Goal: Find specific page/section: Find specific page/section

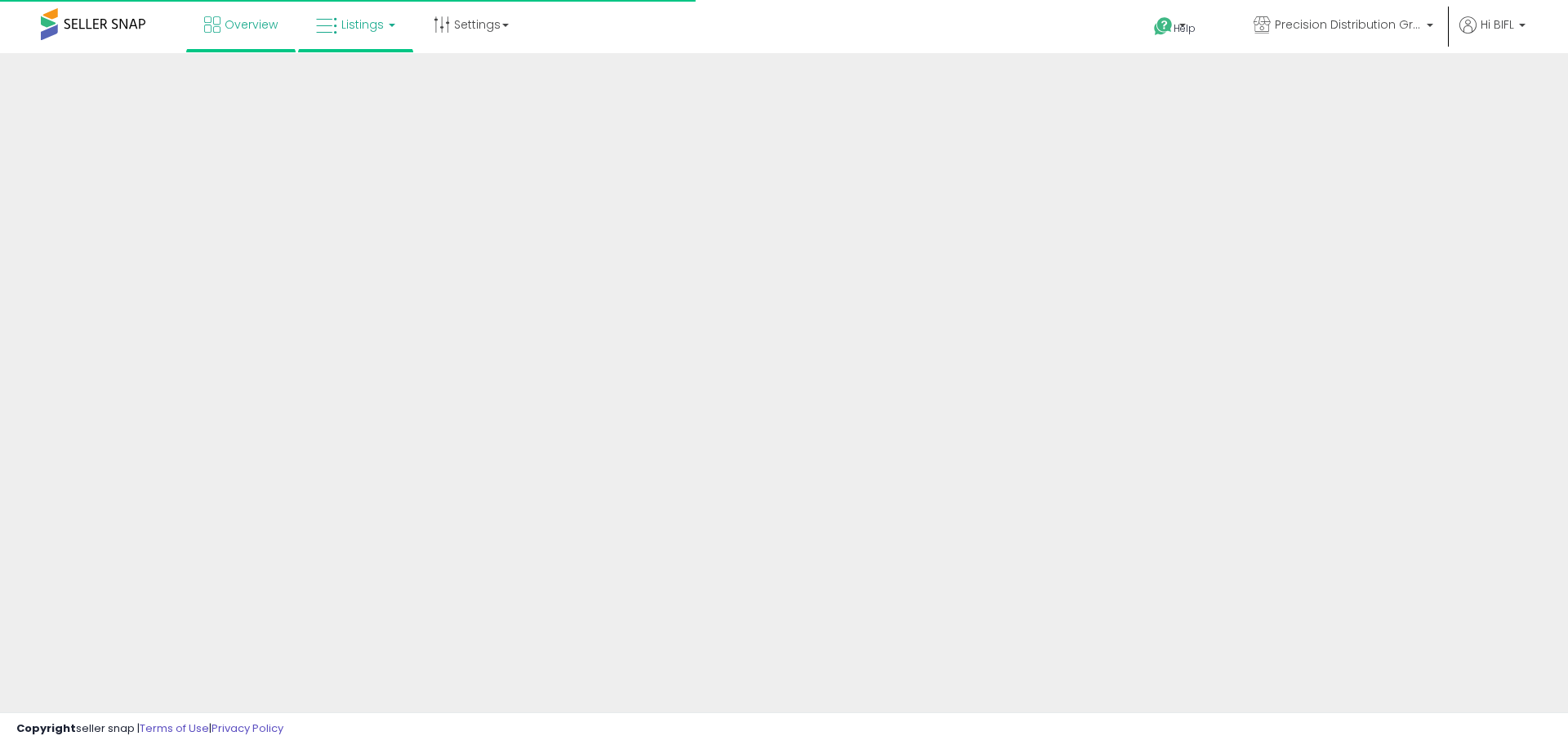
click at [357, 27] on span "Listings" at bounding box center [362, 24] width 42 height 16
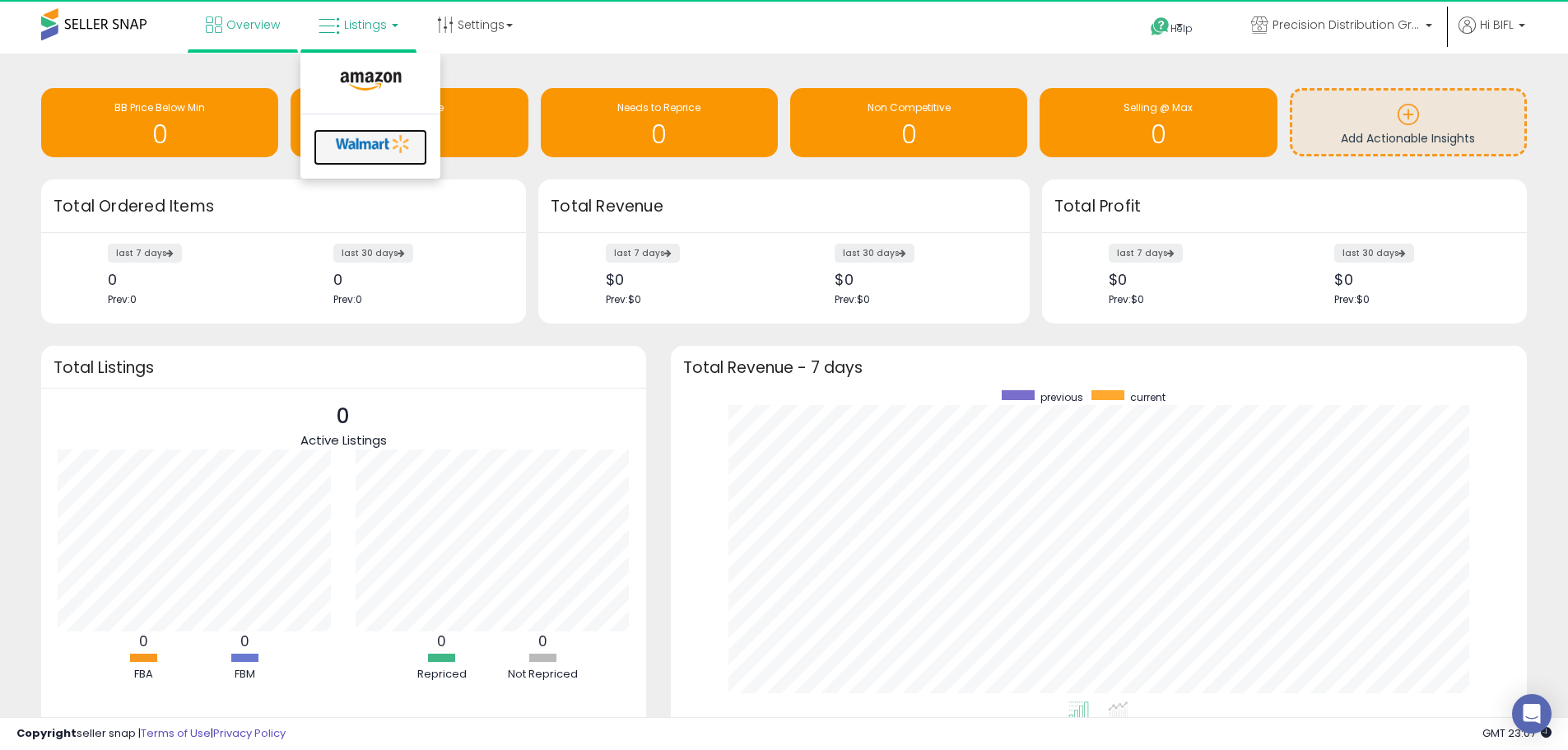
click at [365, 147] on icon at bounding box center [373, 144] width 86 height 25
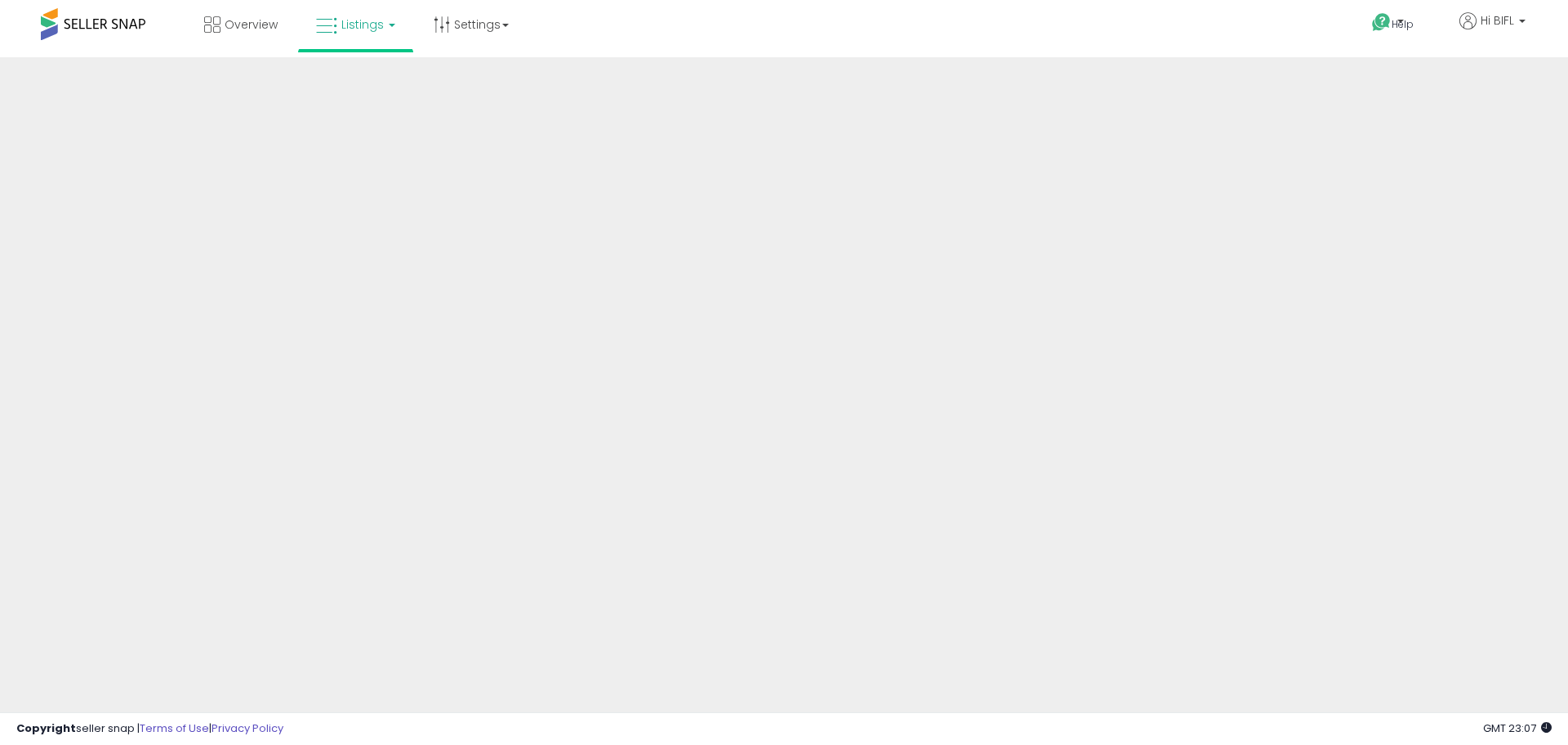
click at [371, 28] on span "Listings" at bounding box center [362, 24] width 42 height 16
click at [346, 137] on icon at bounding box center [370, 143] width 86 height 25
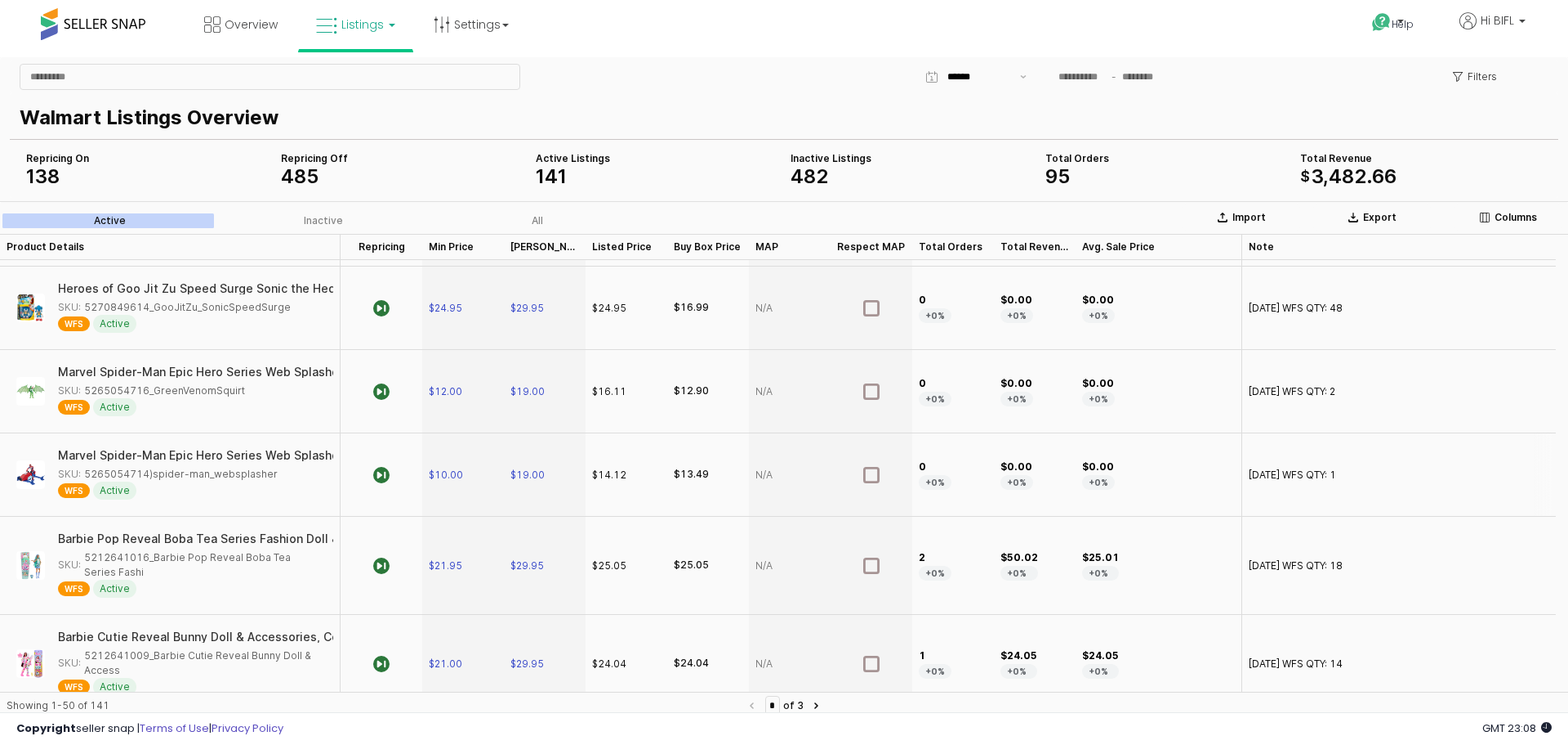
scroll to position [3927, 0]
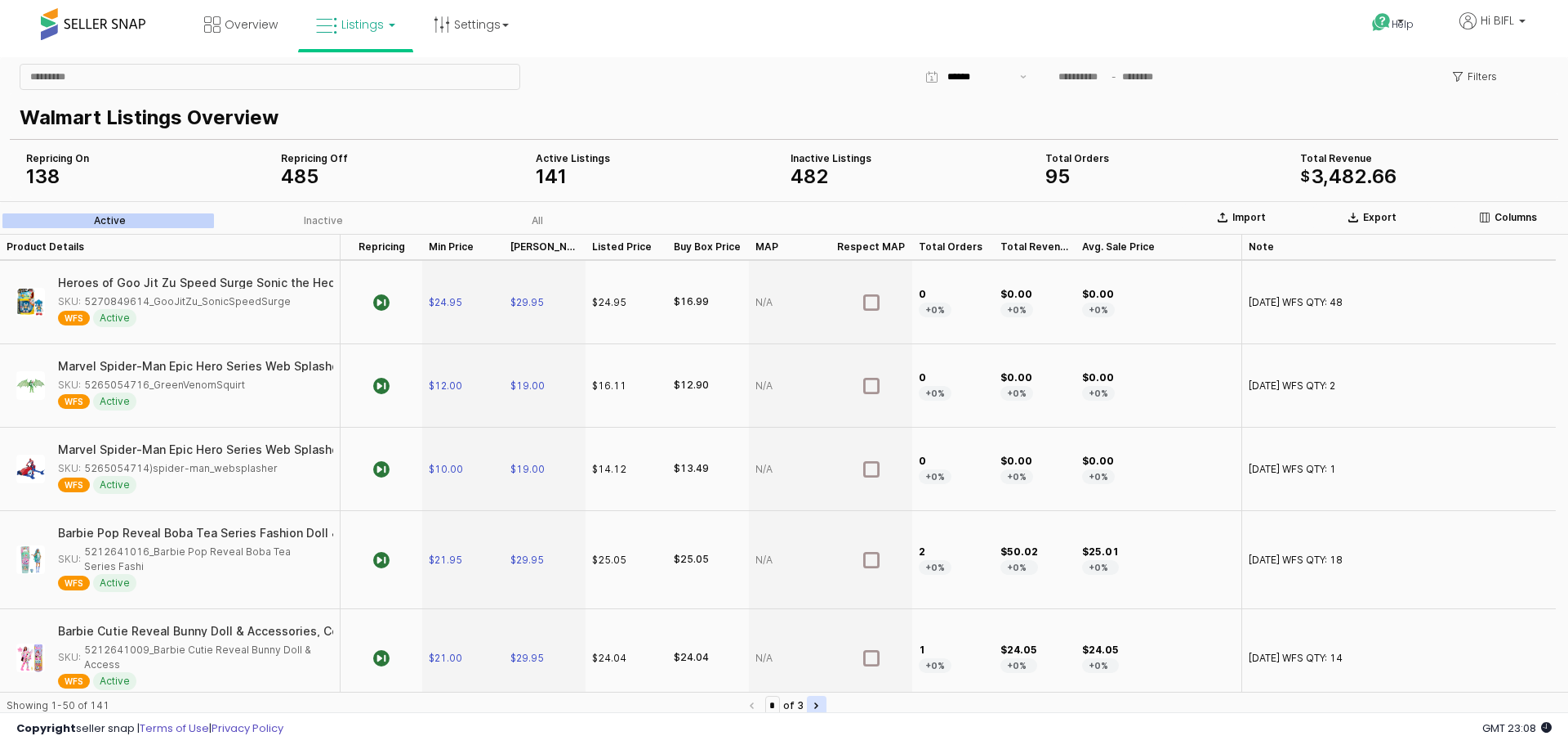
click at [827, 704] on button "Next page" at bounding box center [817, 705] width 20 height 20
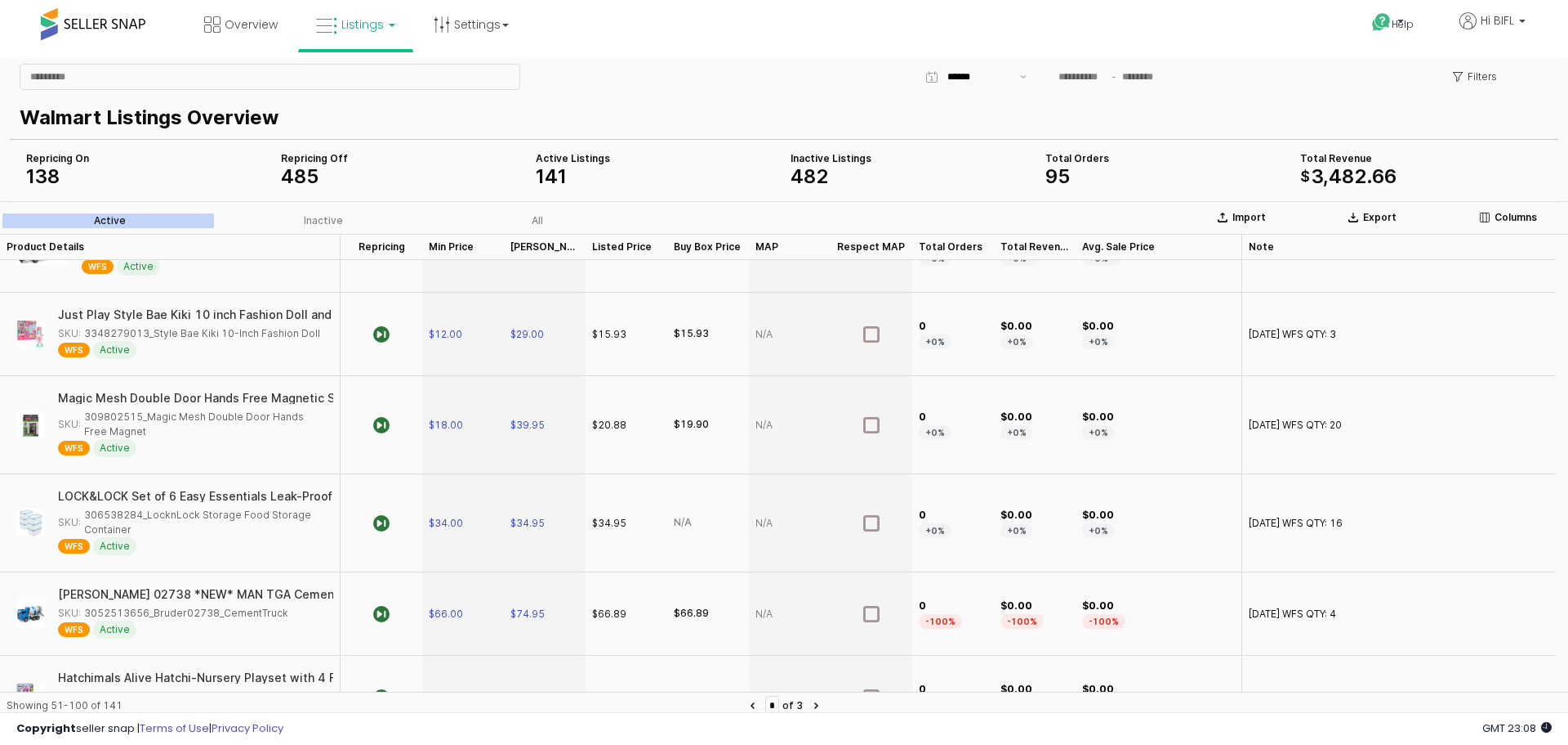
scroll to position [3351, 0]
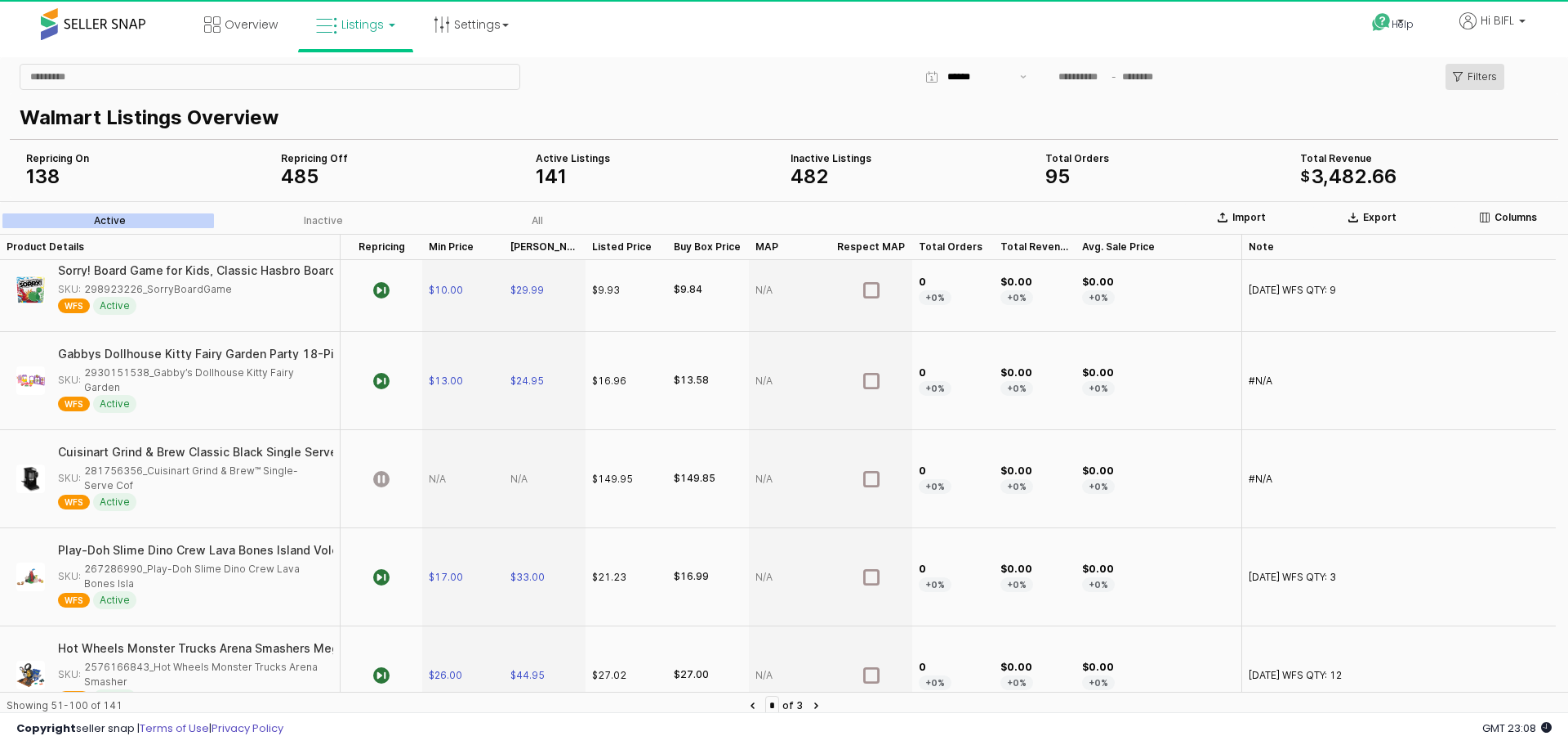
click at [1468, 84] on div "Filters" at bounding box center [1475, 76] width 44 height 25
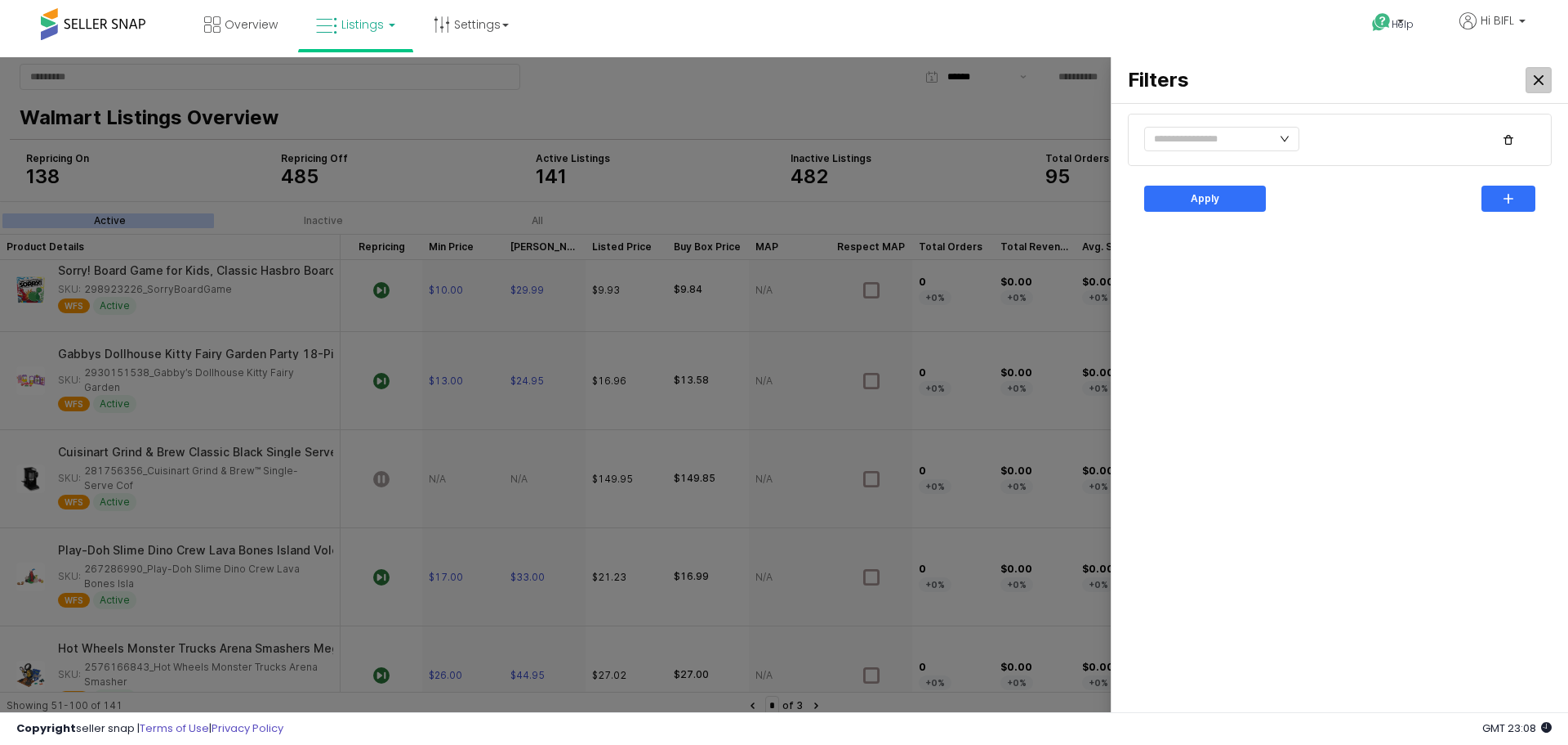
click at [1535, 76] on icon "Close" at bounding box center [1539, 81] width 10 height 10
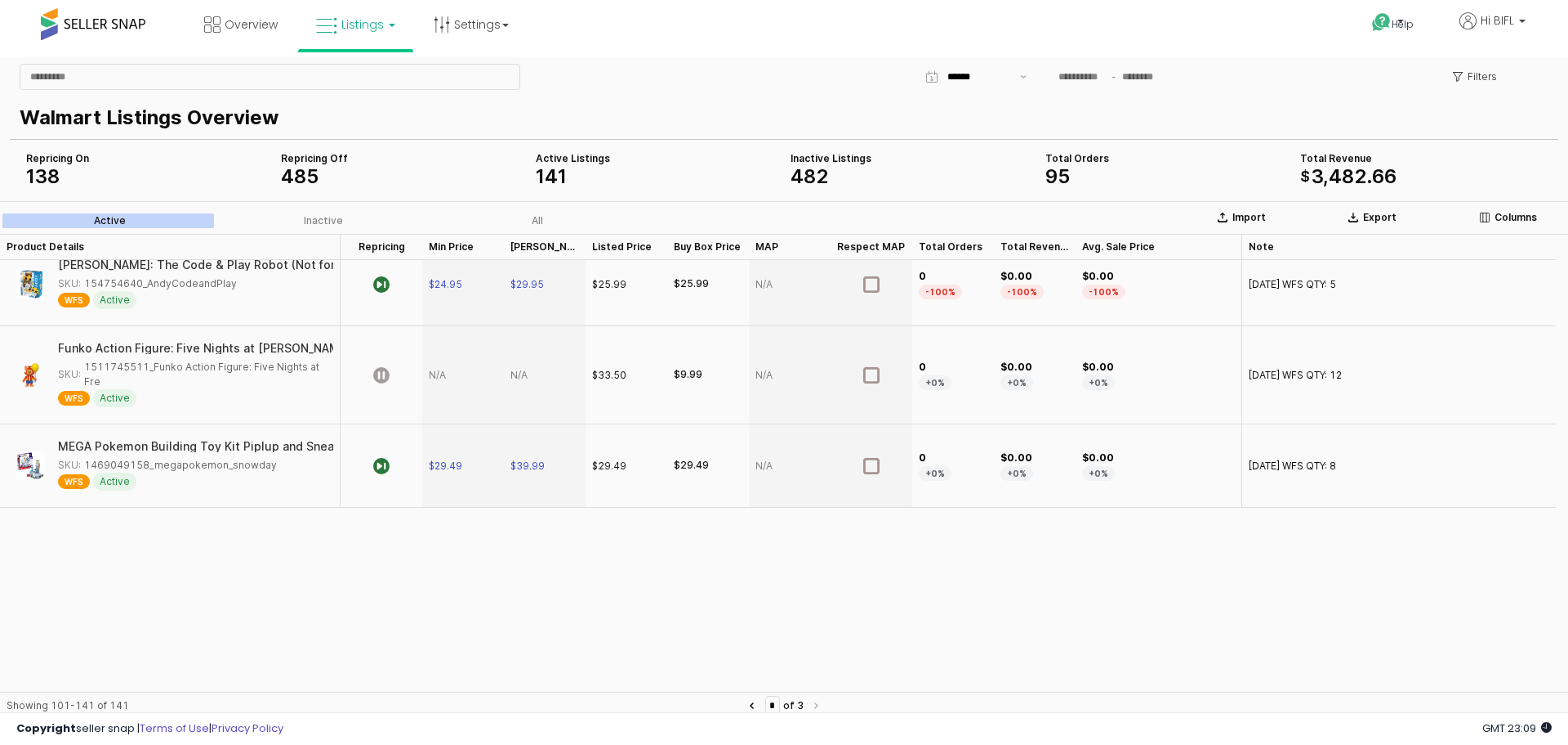
scroll to position [629, 0]
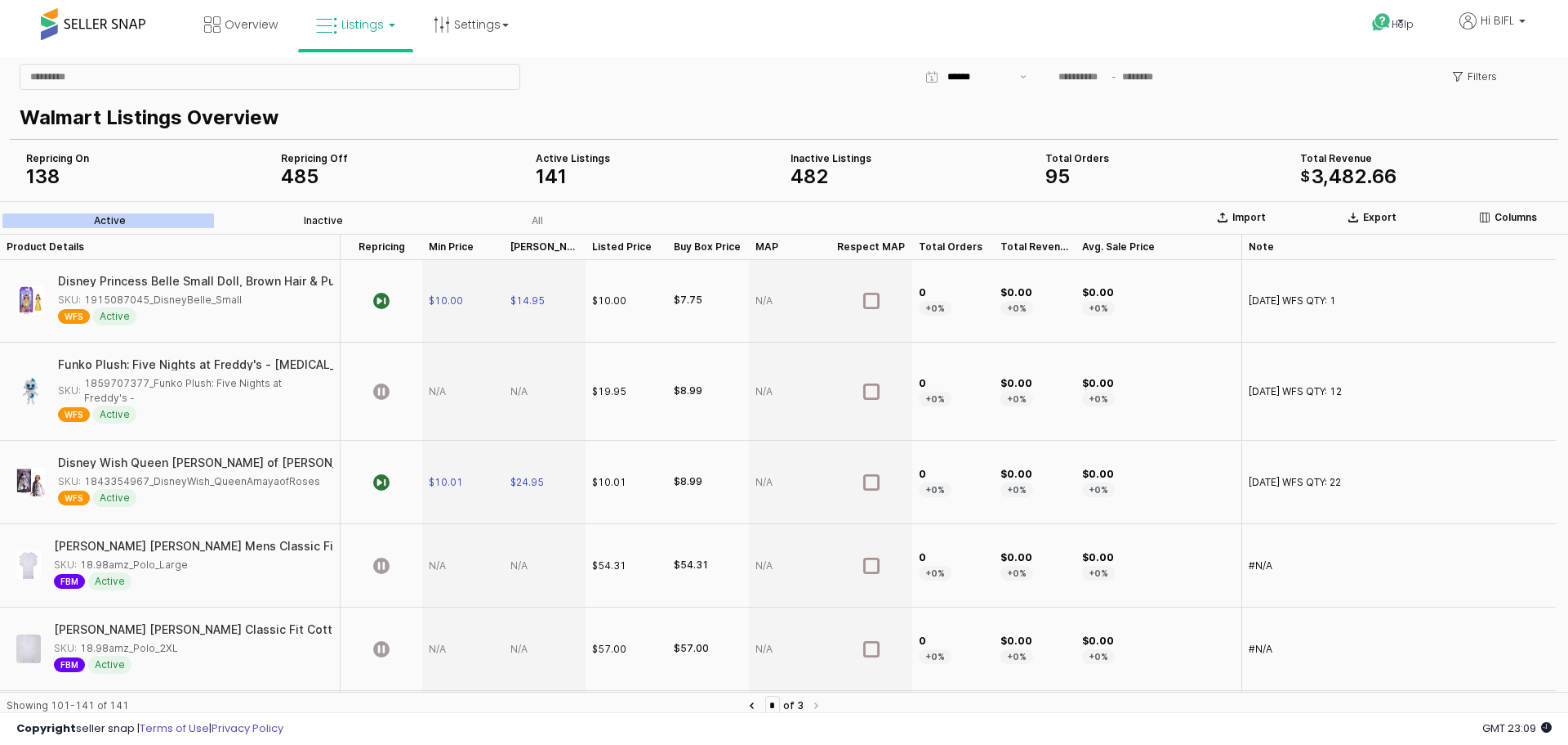
click at [334, 217] on div "Inactive" at bounding box center [323, 220] width 39 height 11
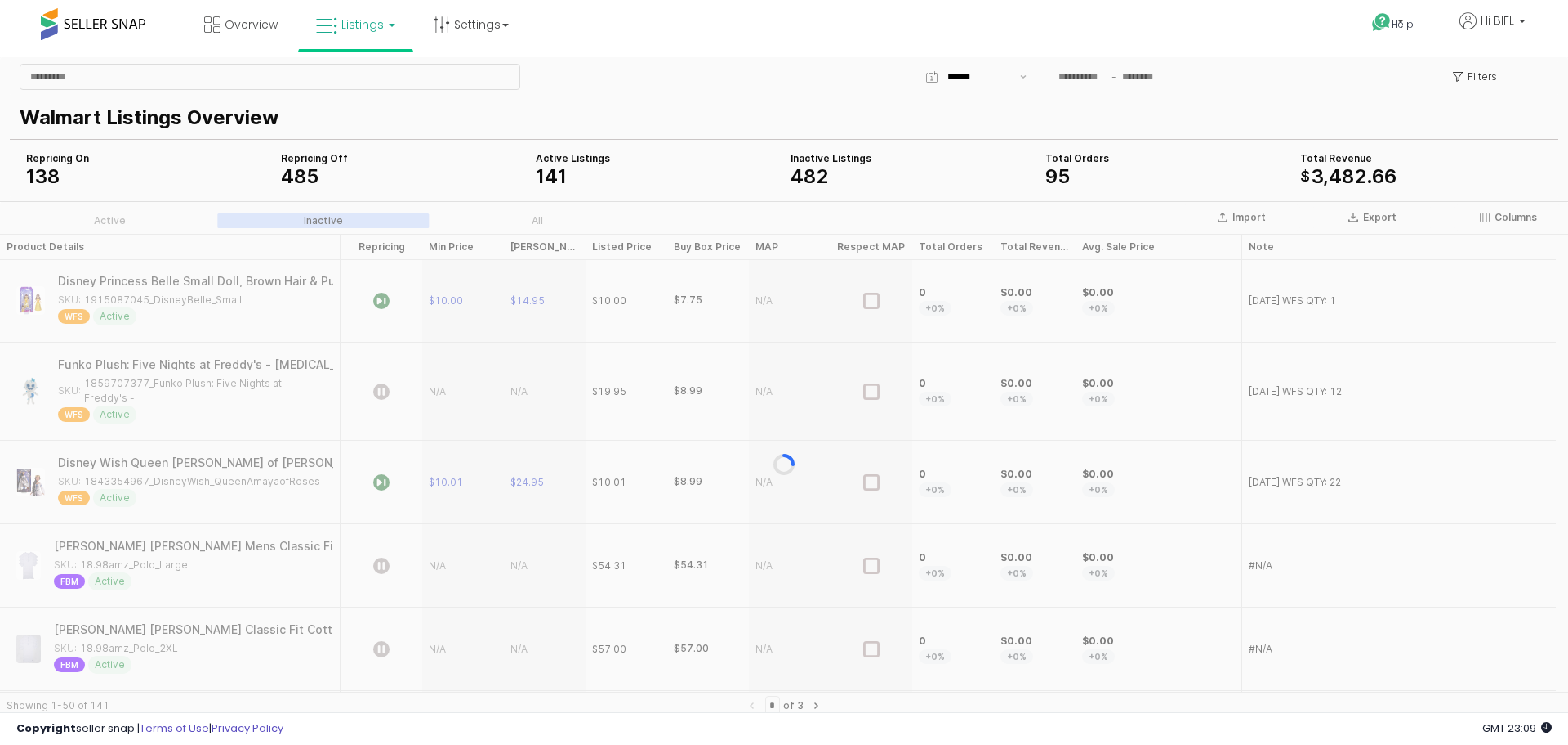
scroll to position [0, 0]
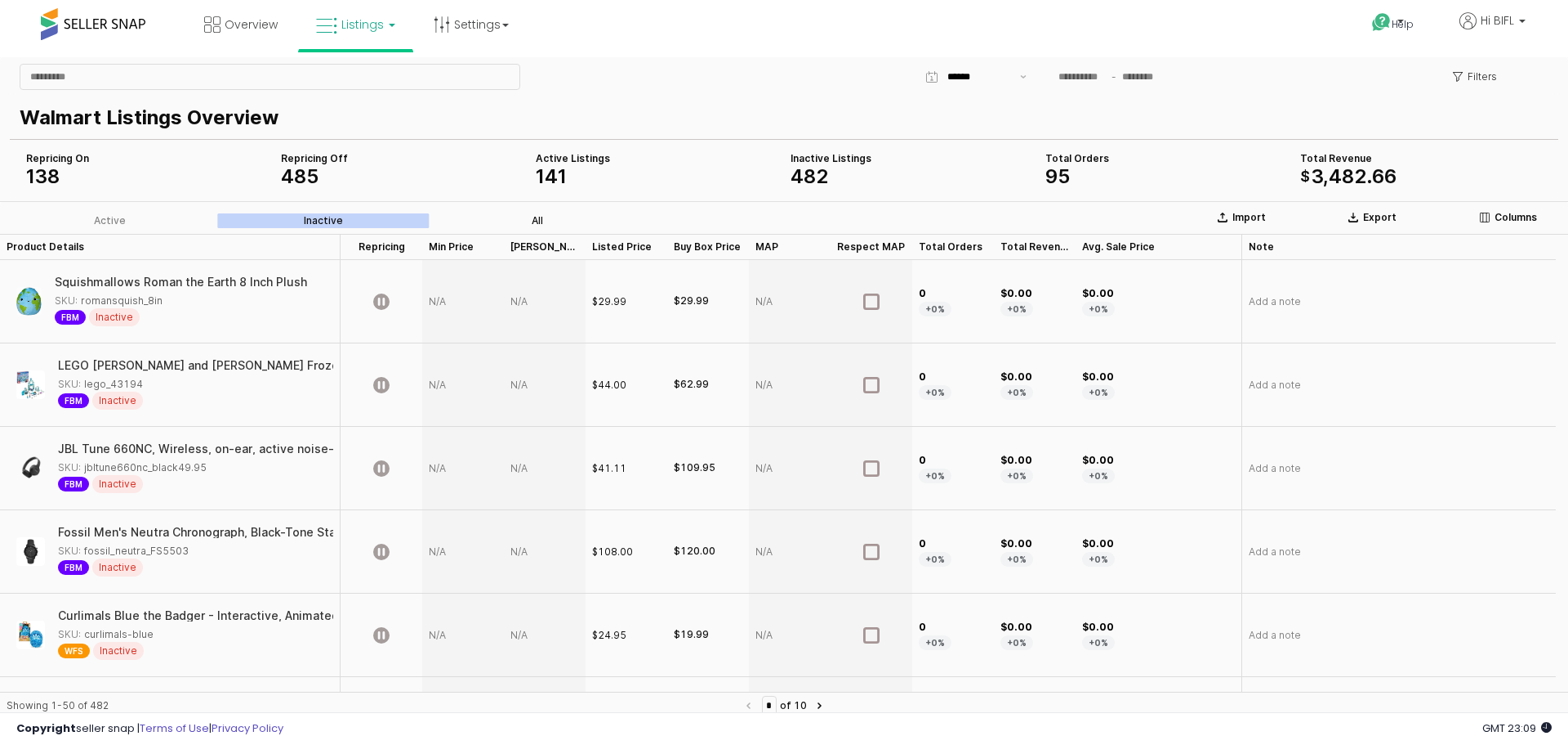
click at [535, 217] on div "All" at bounding box center [537, 220] width 11 height 11
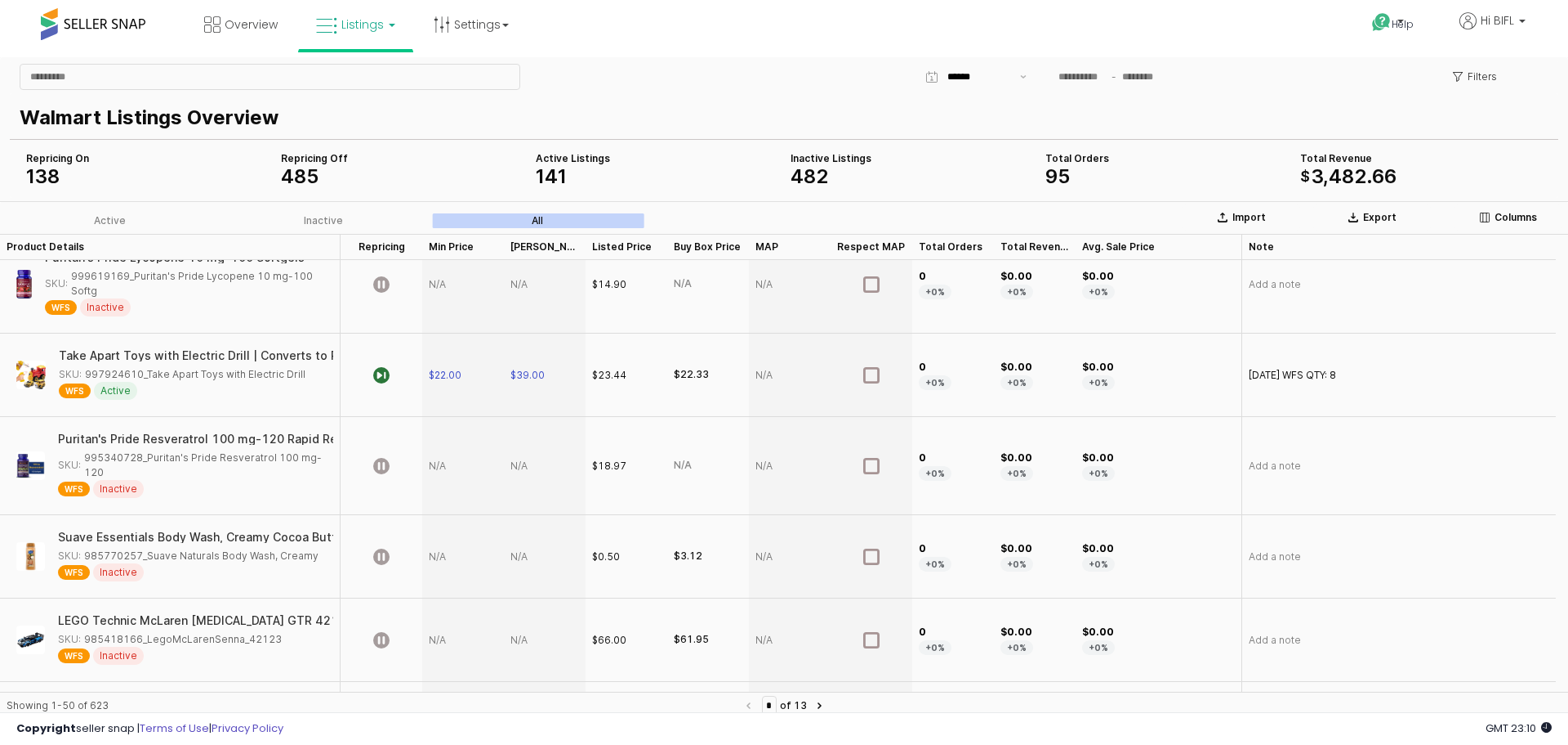
scroll to position [3433, 0]
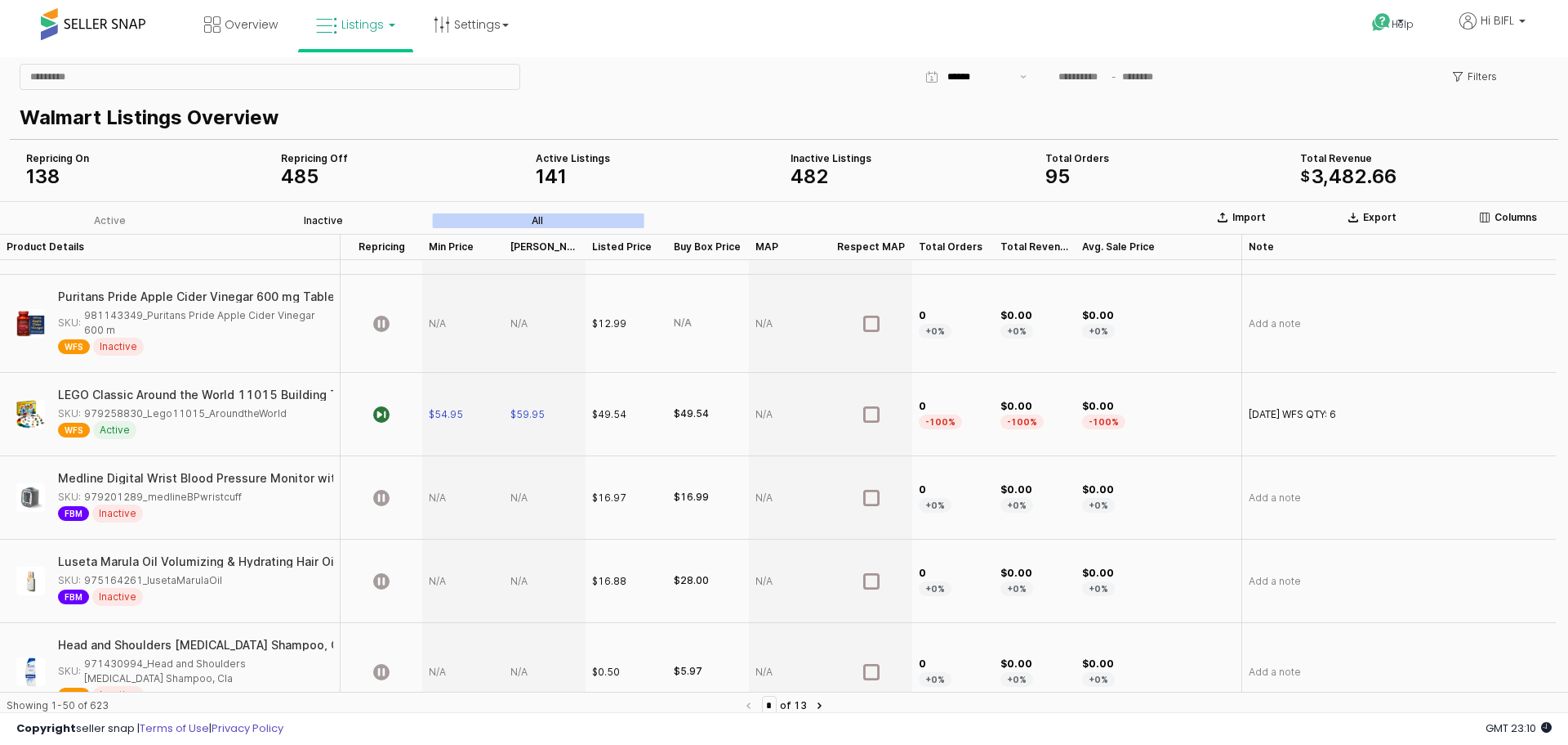
click at [320, 219] on div "Inactive" at bounding box center [323, 220] width 39 height 11
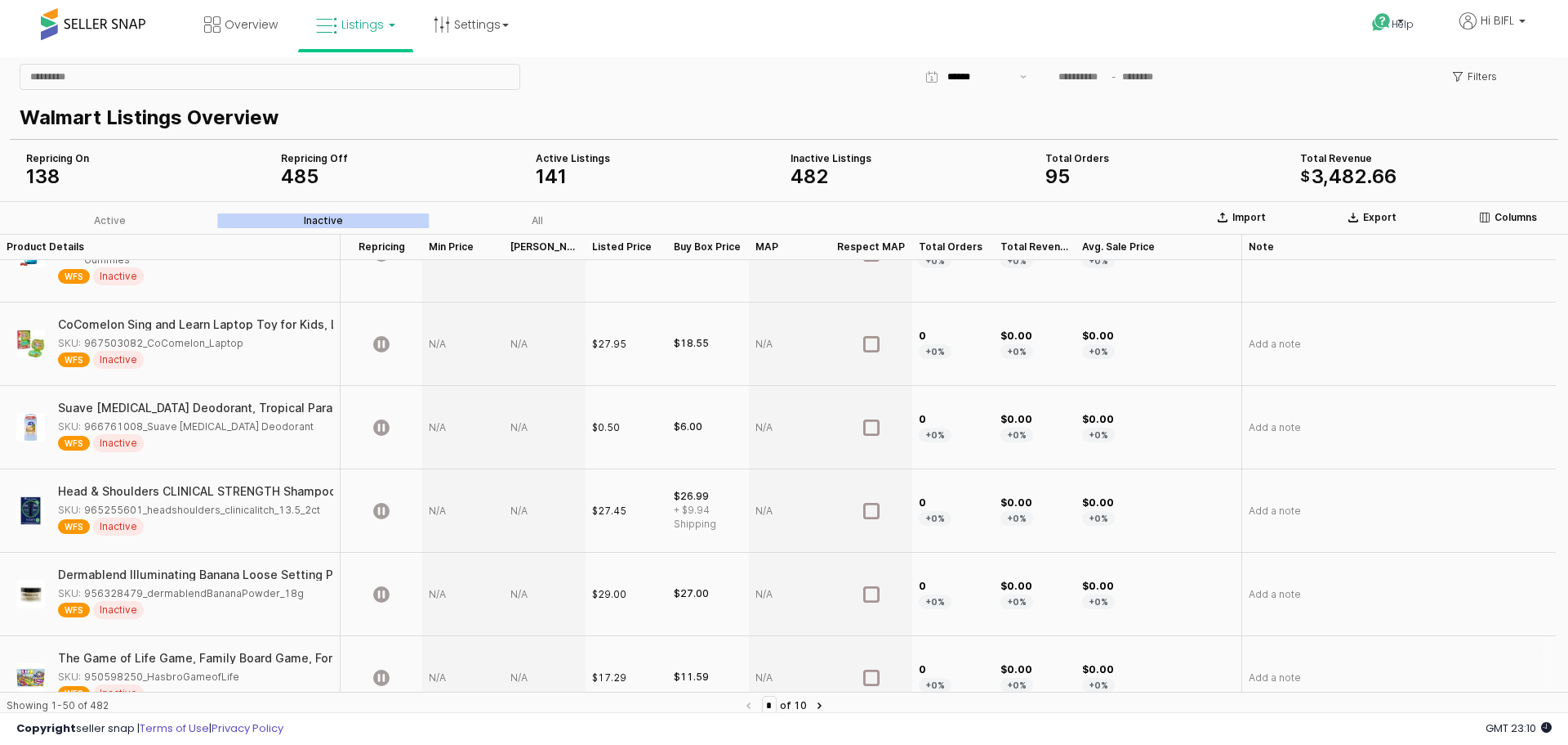
scroll to position [3795, 0]
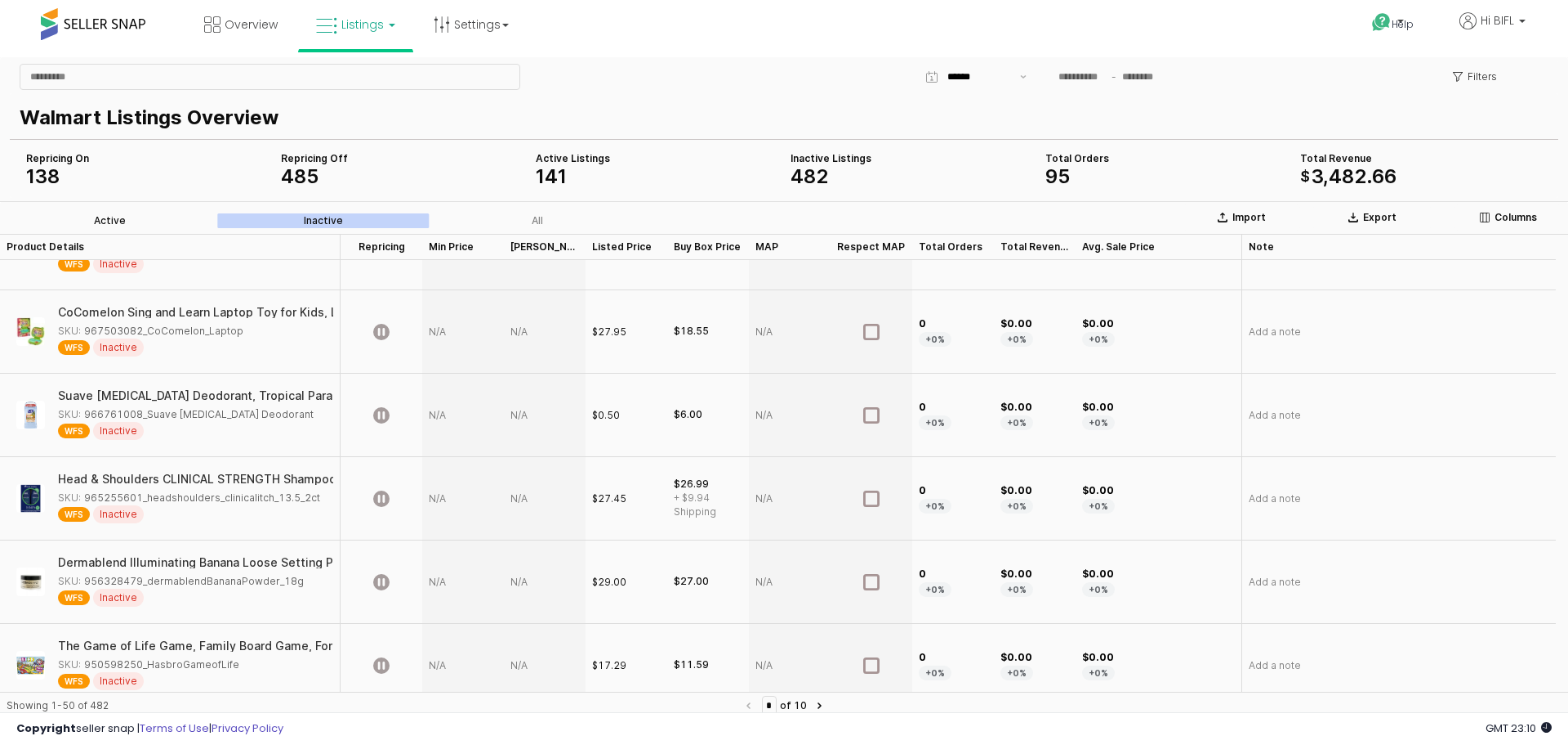
click at [128, 216] on label "Active" at bounding box center [110, 220] width 214 height 14
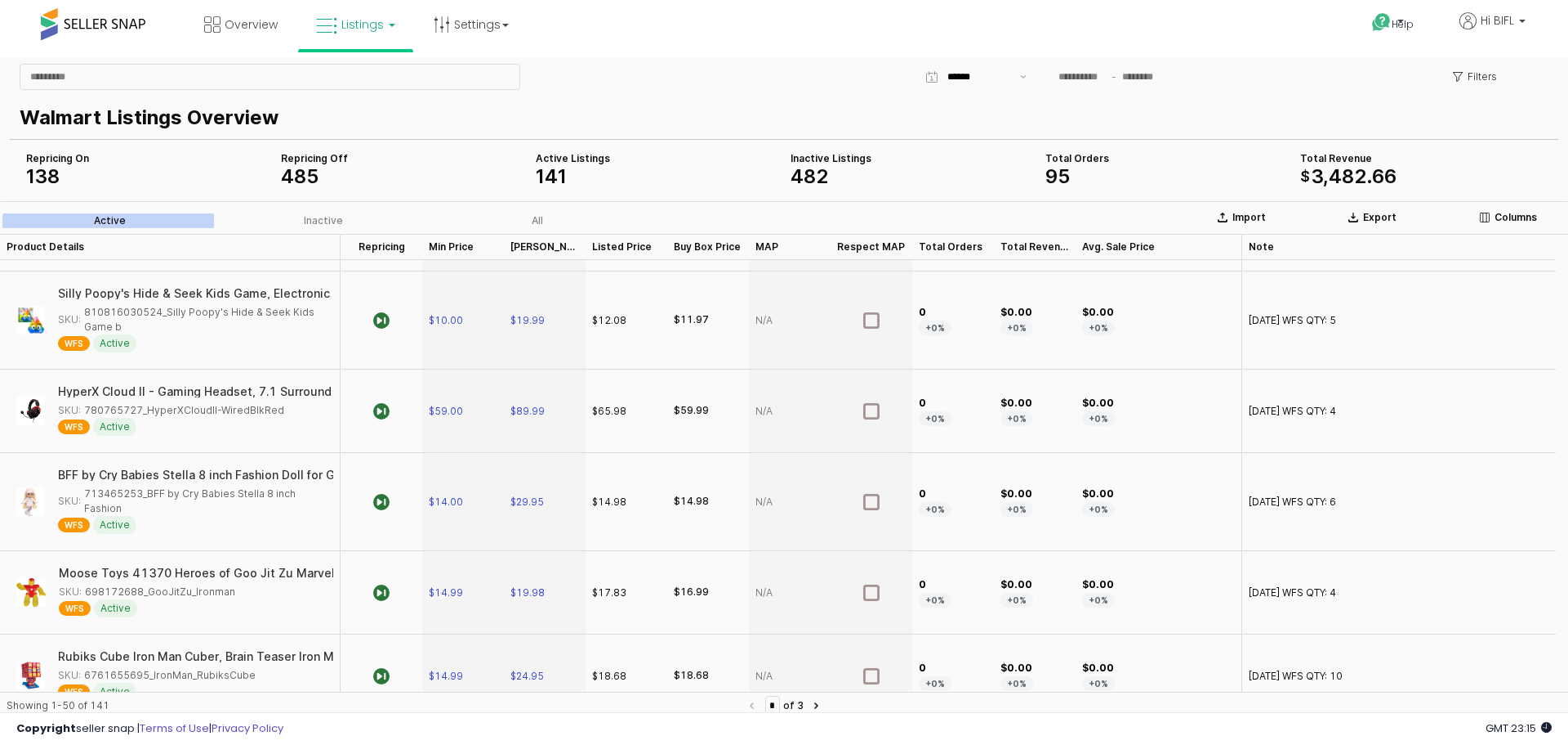
scroll to position [0, 0]
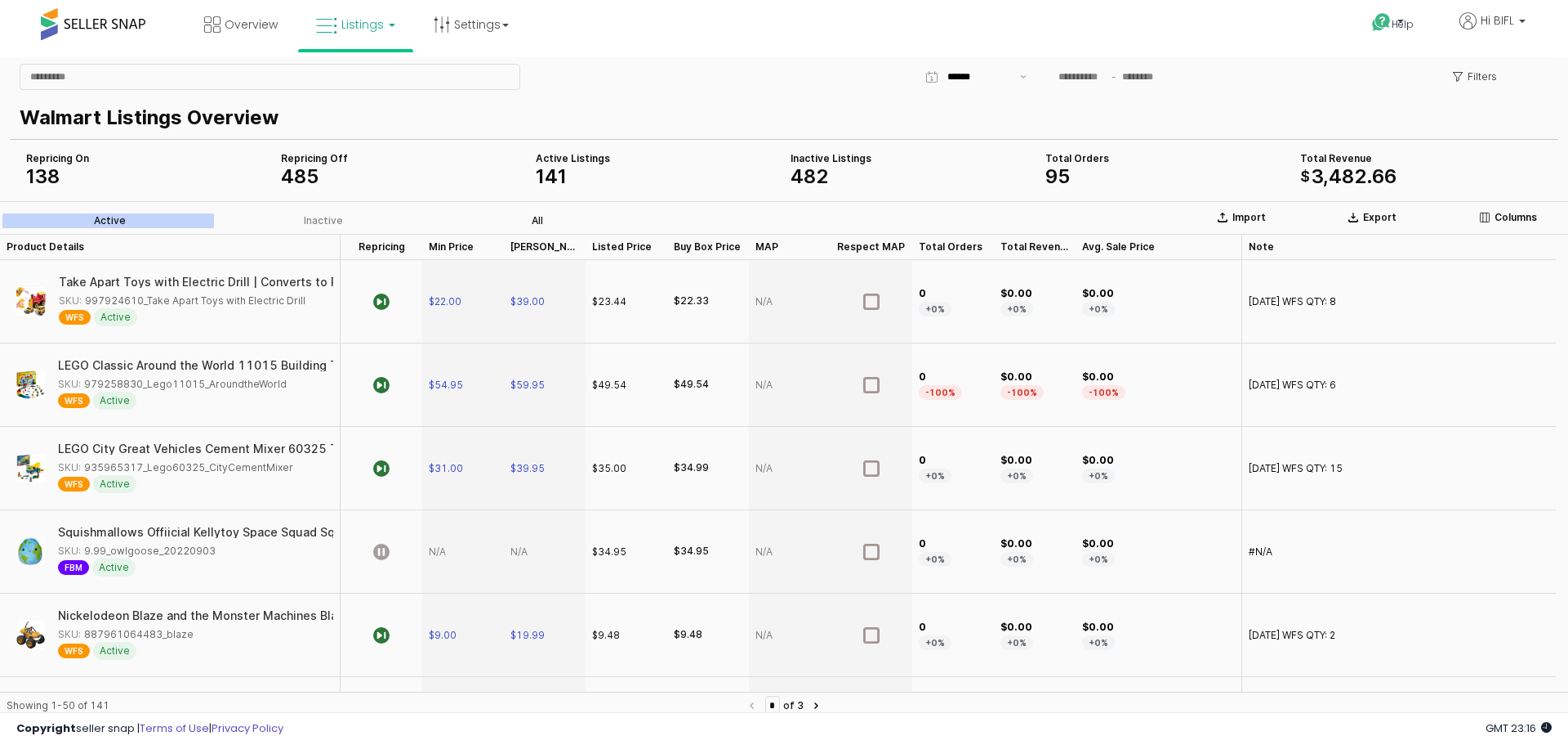
click at [533, 218] on div "All" at bounding box center [537, 220] width 11 height 11
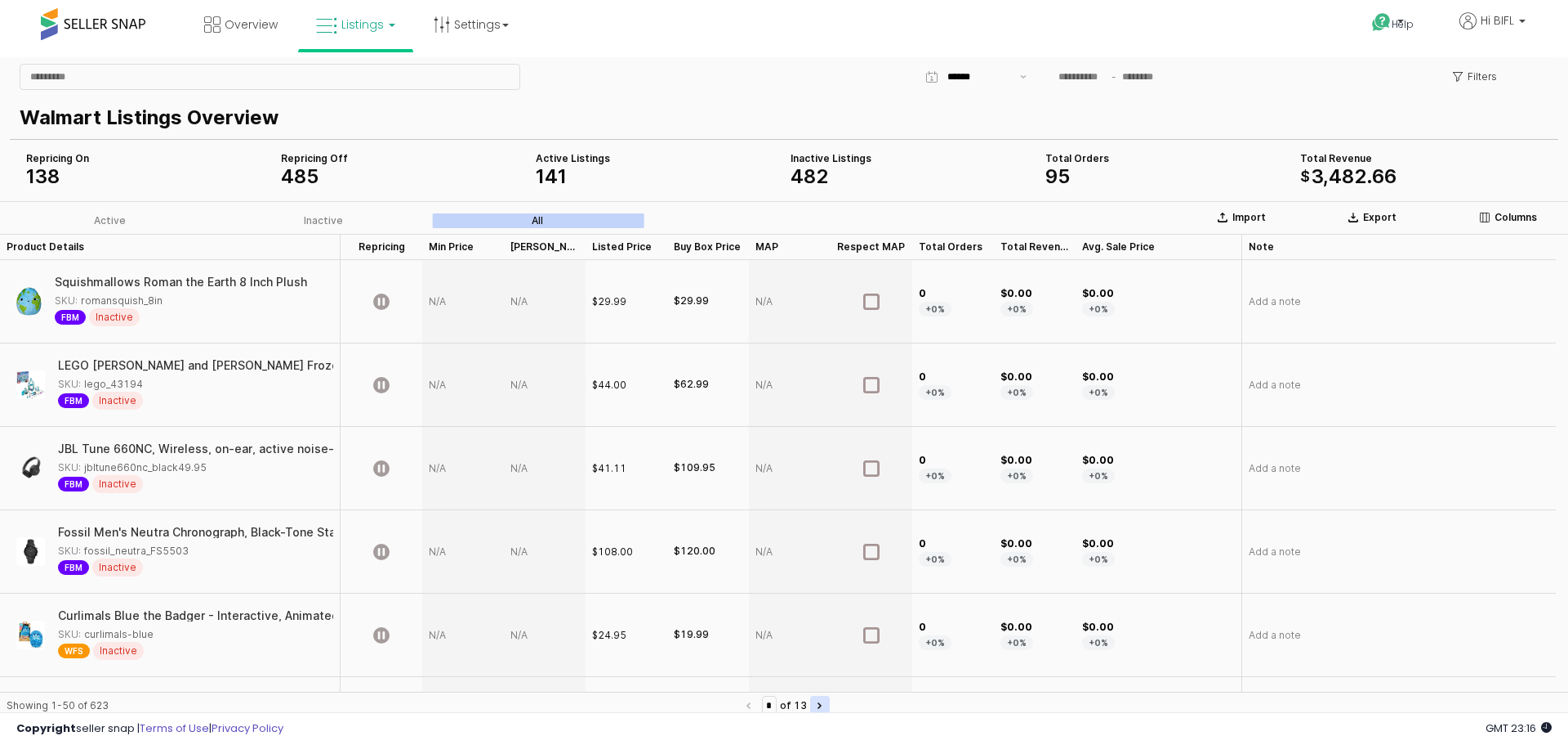
click at [822, 703] on icon "Next page" at bounding box center [819, 706] width 4 height 7
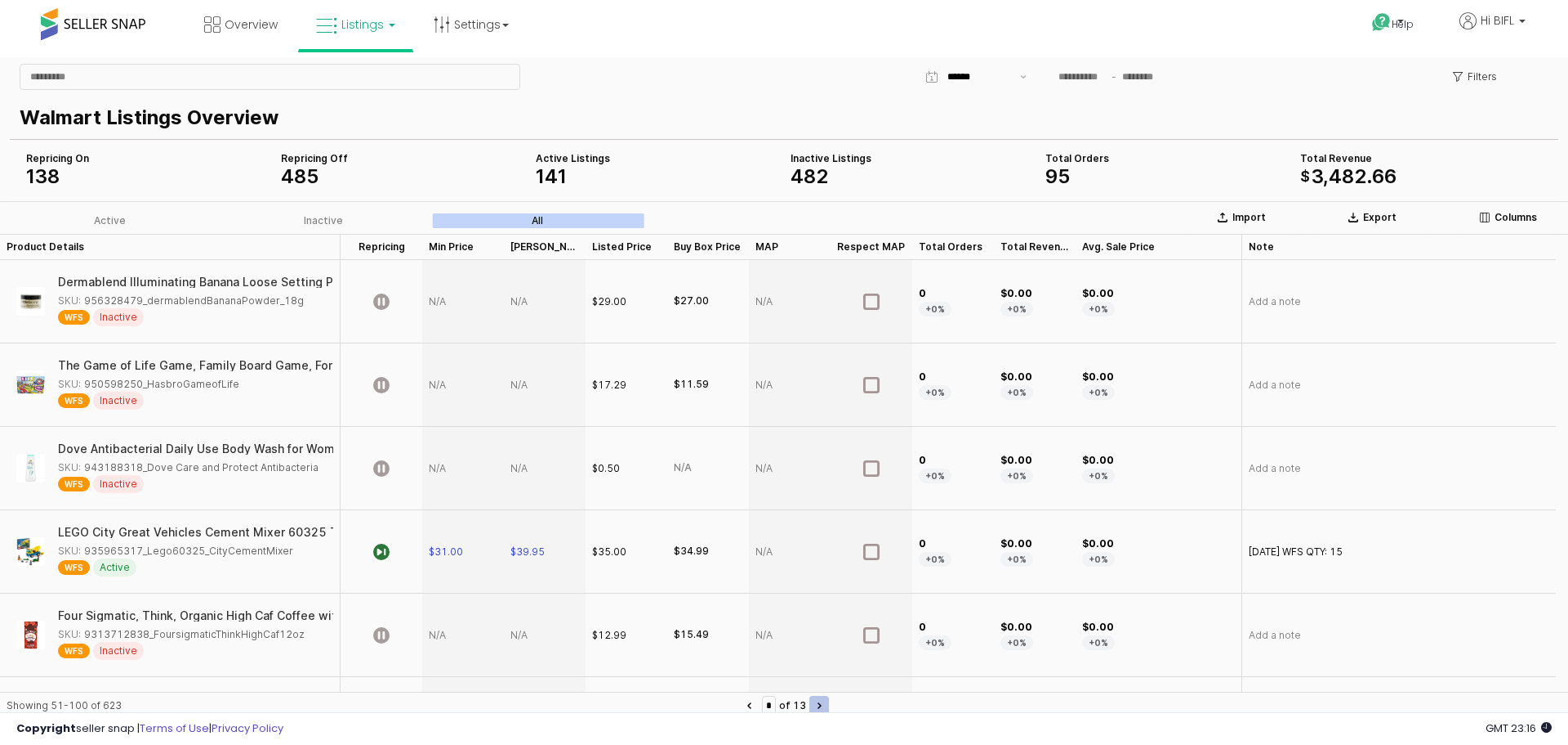
click at [822, 703] on icon "Next page" at bounding box center [819, 706] width 4 height 7
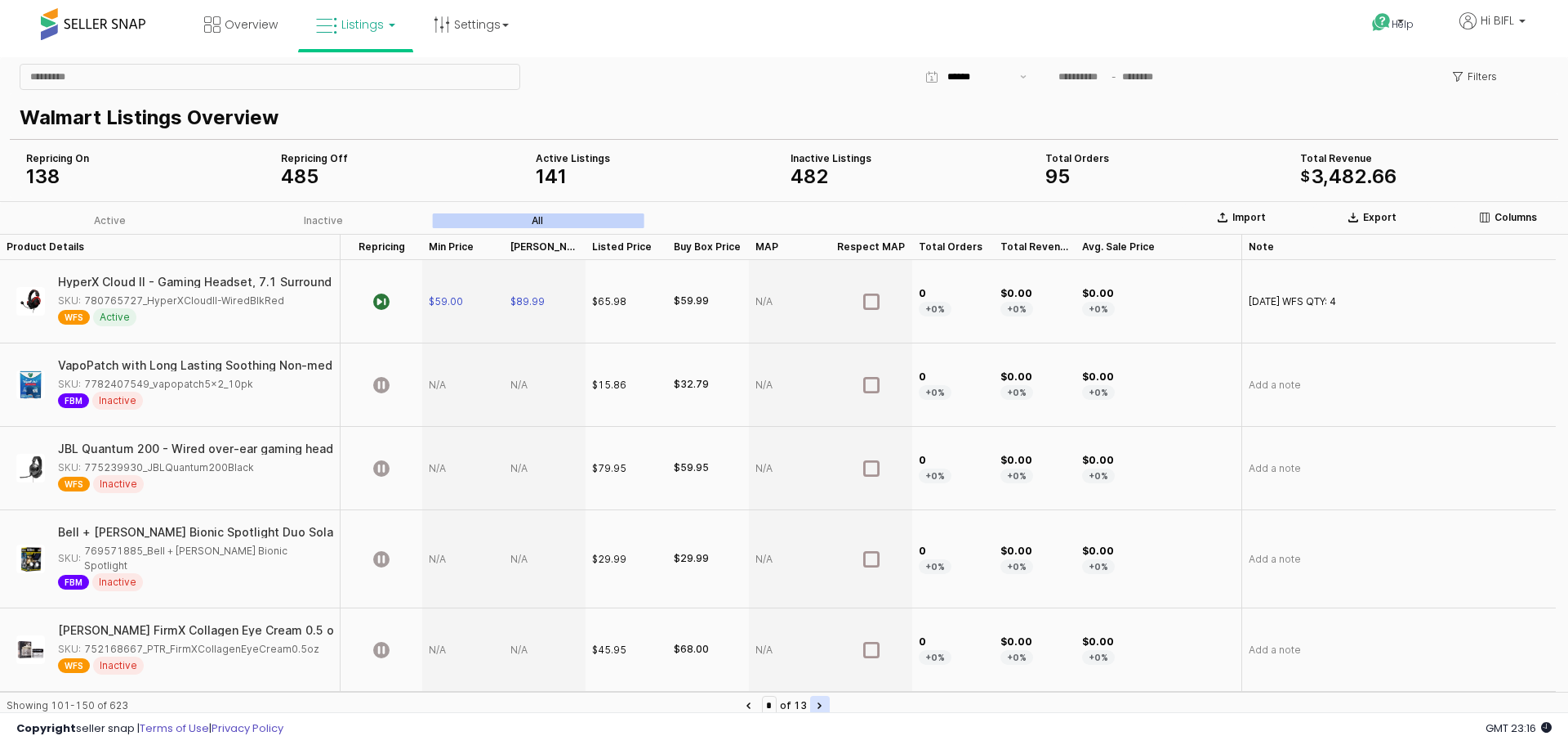
click at [822, 703] on icon "Next page" at bounding box center [819, 706] width 4 height 7
type input "*"
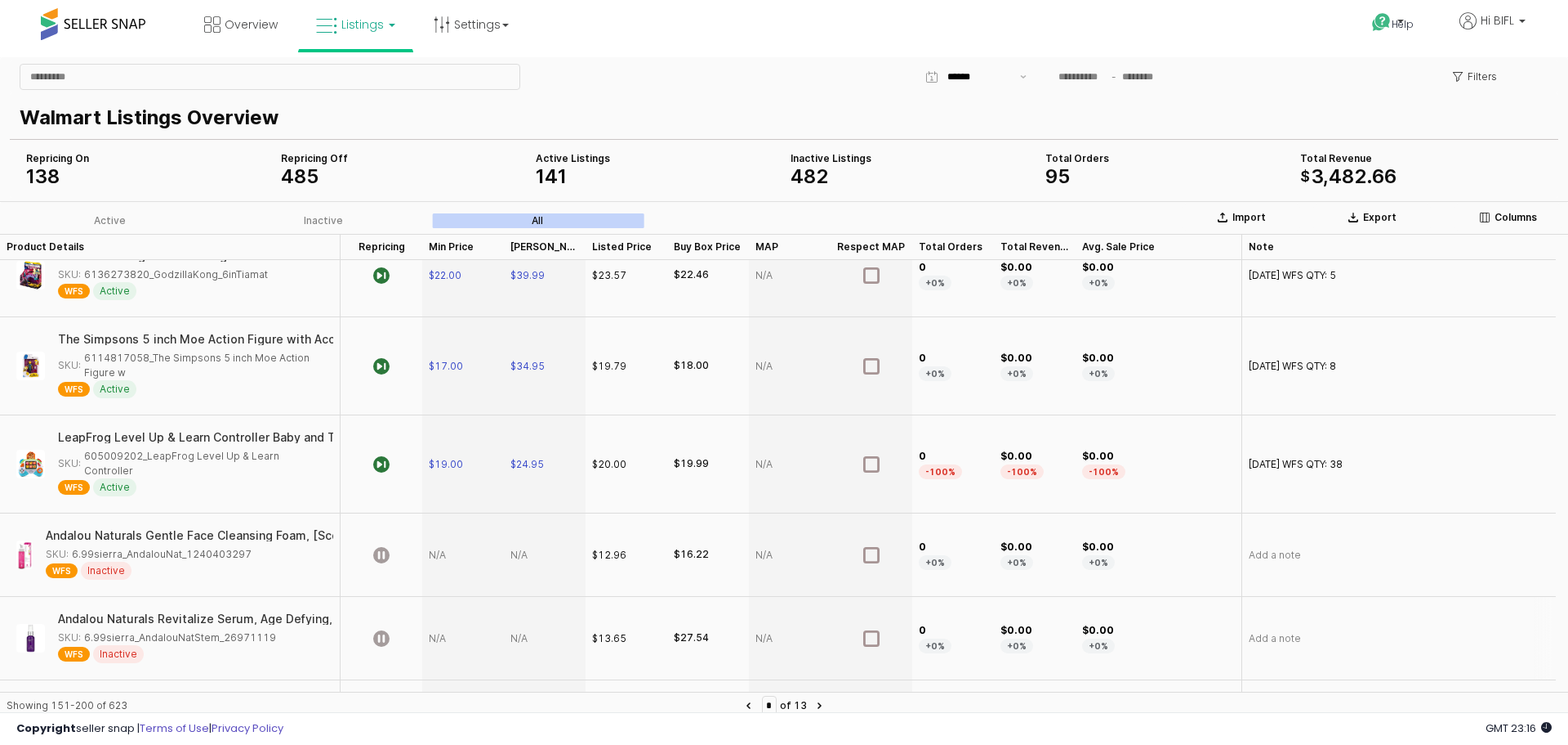
scroll to position [736, 0]
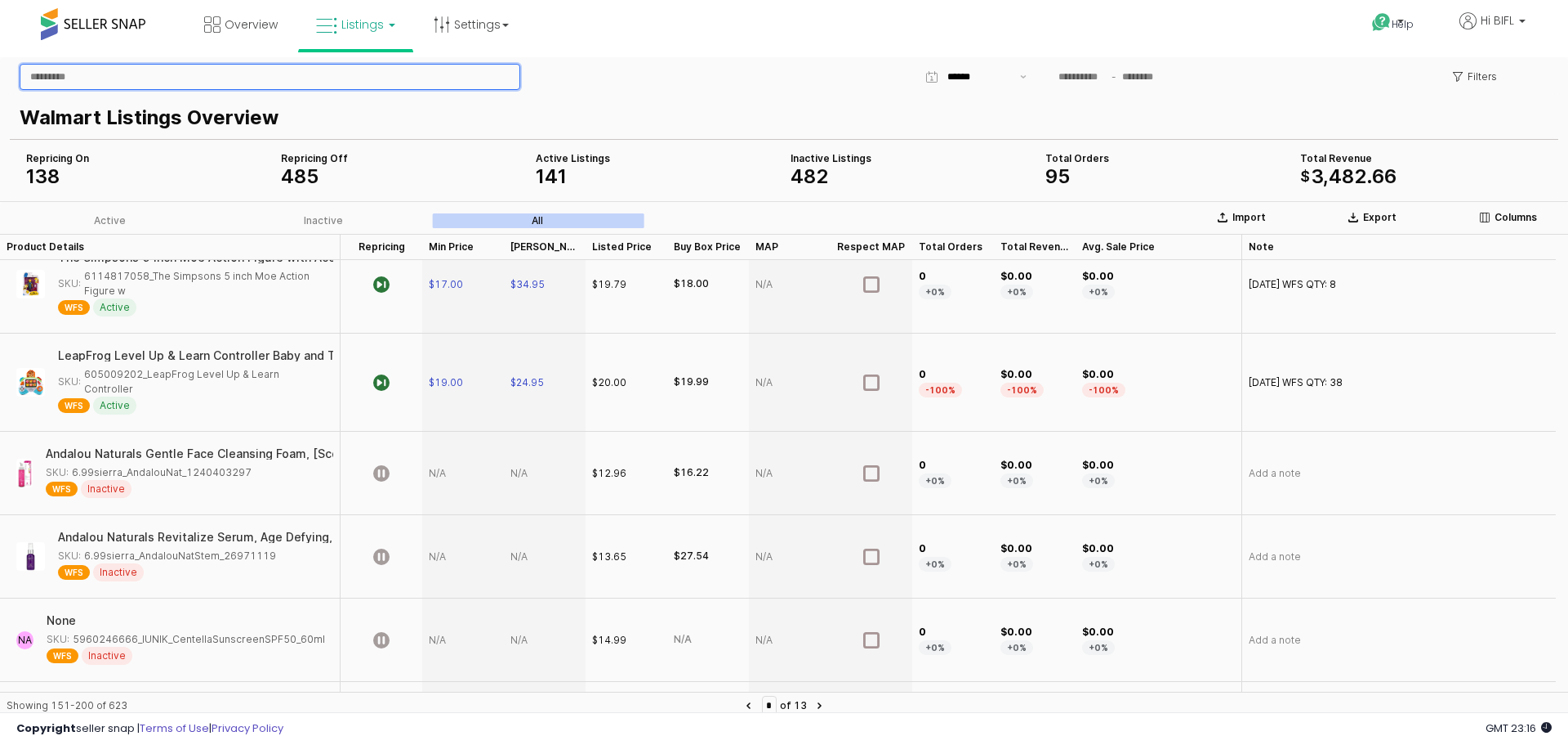
click at [323, 77] on input "App Frame" at bounding box center [270, 76] width 499 height 25
type input "**********"
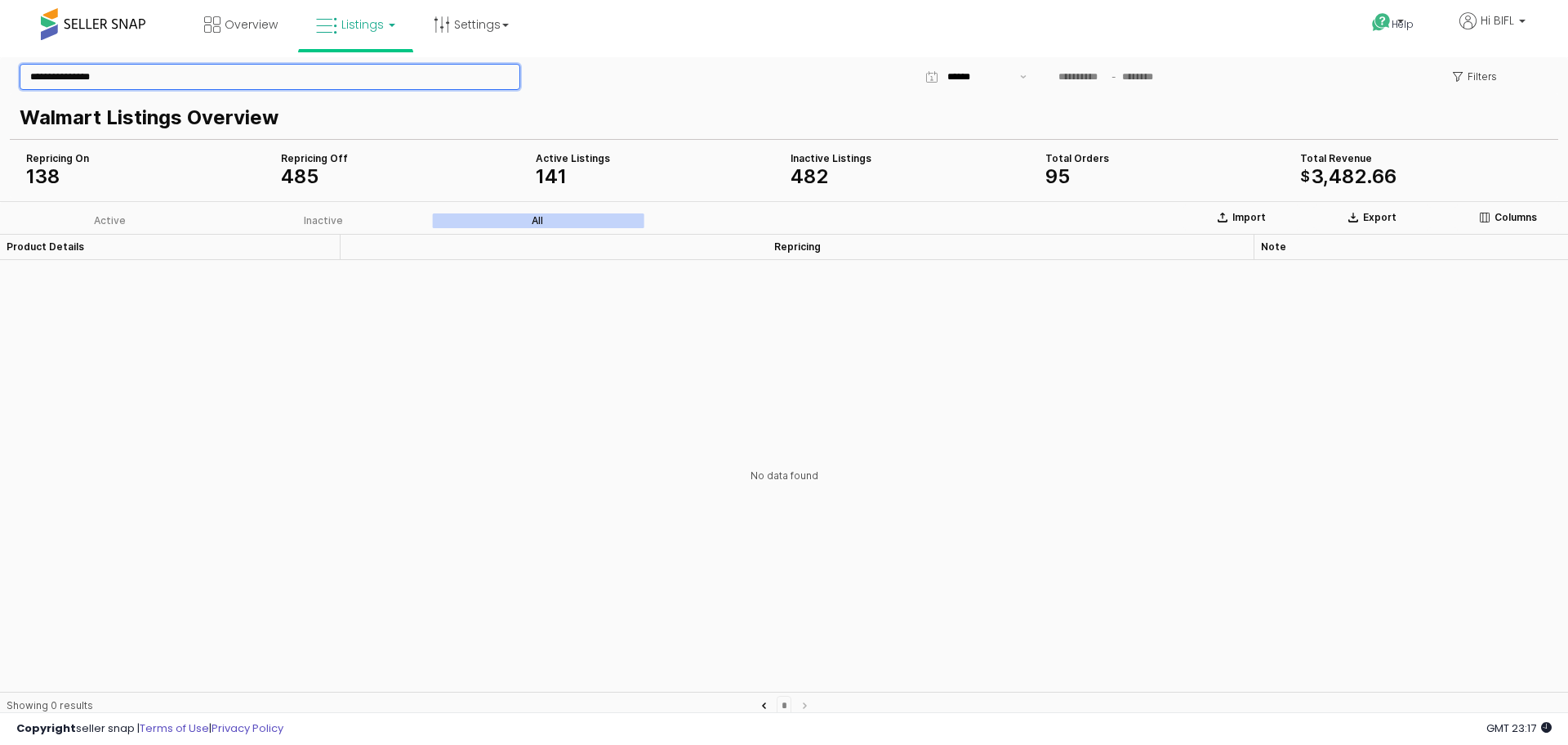
scroll to position [0, 0]
click at [127, 226] on label "Active" at bounding box center [110, 220] width 214 height 14
type input "*"
click at [128, 76] on input "**********" at bounding box center [270, 76] width 499 height 25
paste input "App Frame"
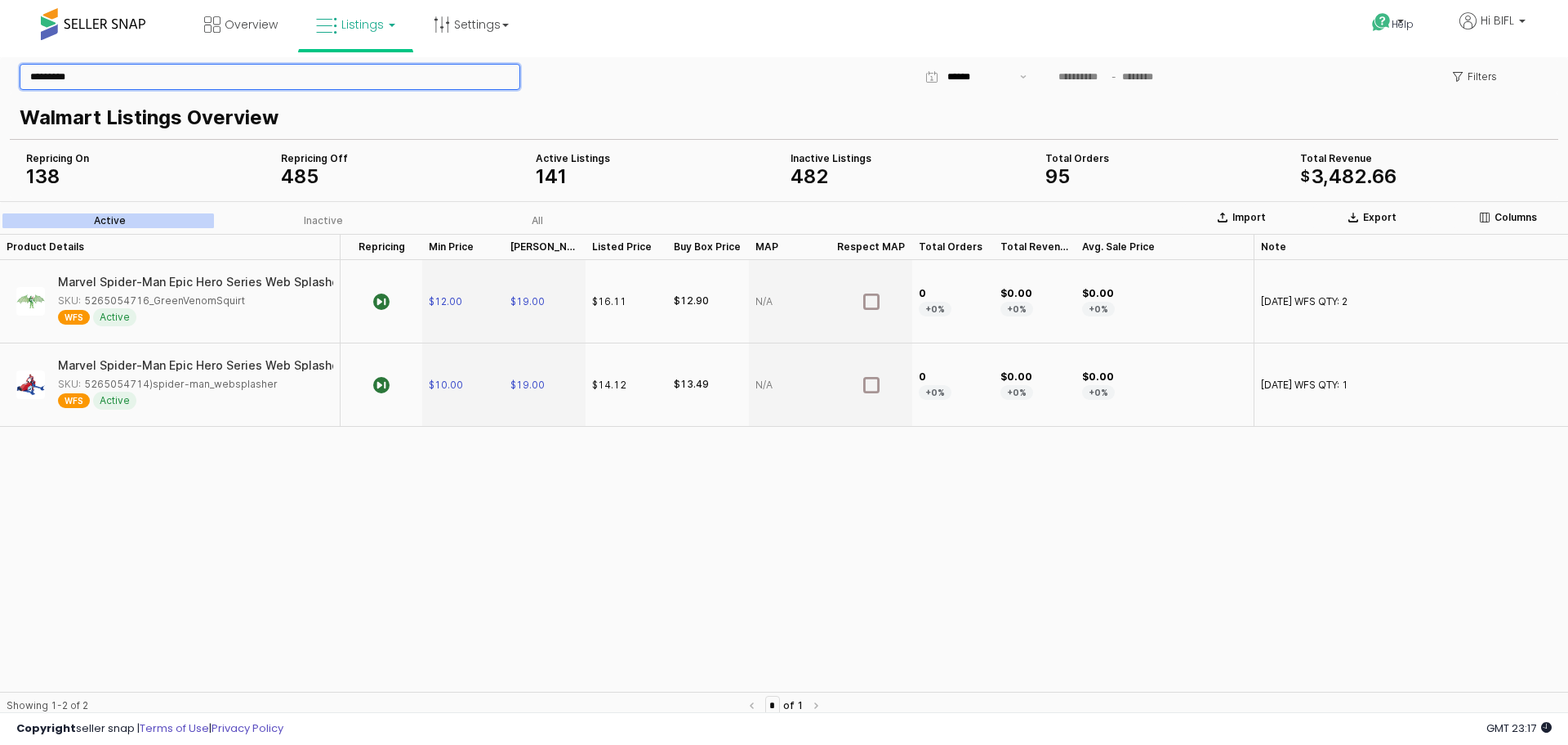
click at [162, 76] on input "*********" at bounding box center [270, 76] width 499 height 25
paste input "*"
click at [29, 72] on input "**********" at bounding box center [270, 76] width 499 height 25
type input "**********"
